Goal: Information Seeking & Learning: Find specific fact

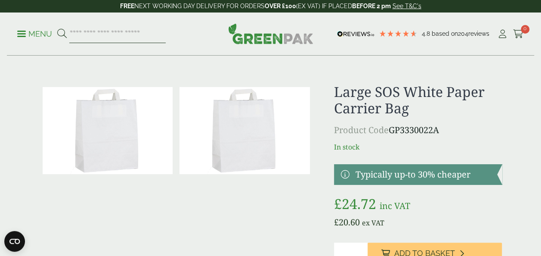
click at [126, 30] on input "search" at bounding box center [117, 34] width 96 height 18
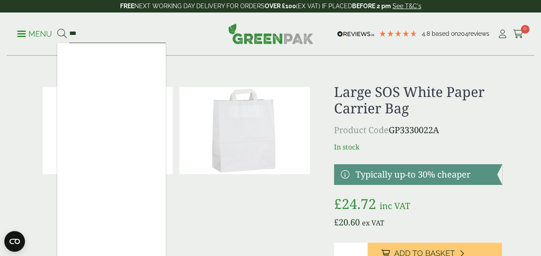
click at [118, 38] on input "***" at bounding box center [117, 34] width 96 height 18
type input "**********"
click at [57, 28] on button at bounding box center [61, 33] width 9 height 11
